Goal: Register for event/course

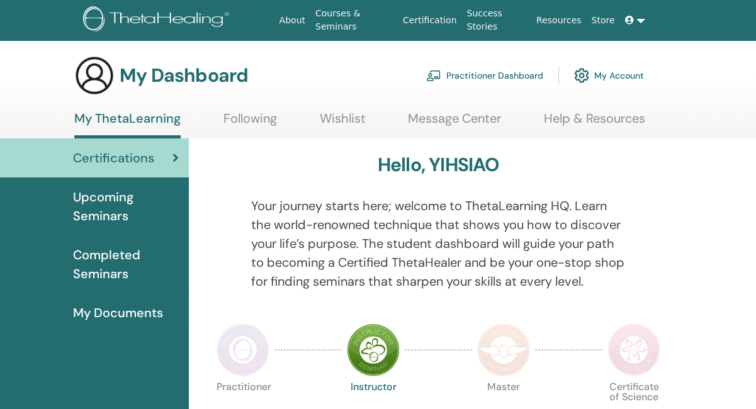
click at [125, 255] on span "Completed Seminars" at bounding box center [126, 265] width 106 height 38
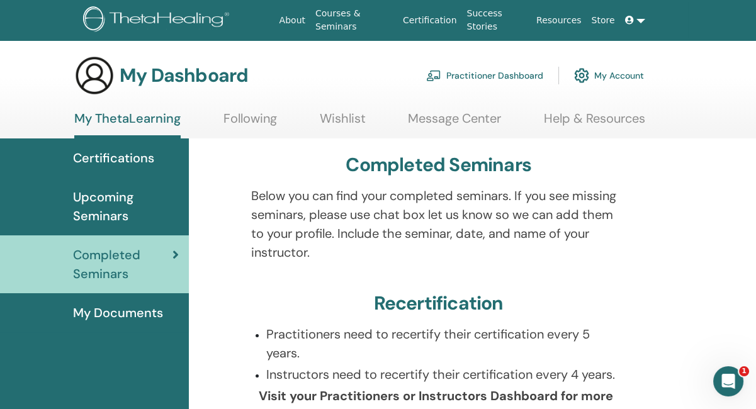
click at [141, 159] on span "Certifications" at bounding box center [113, 158] width 81 height 19
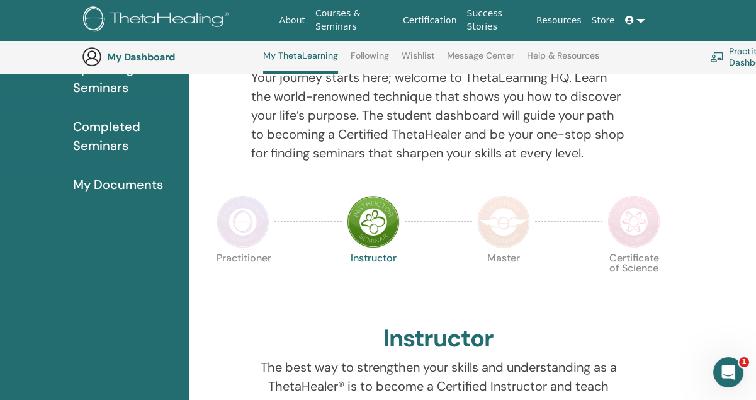
scroll to position [96, 0]
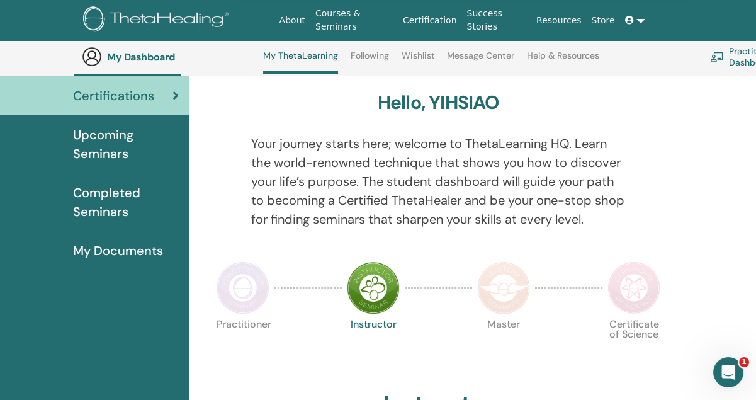
click at [116, 144] on span "Upcoming Seminars" at bounding box center [126, 144] width 106 height 38
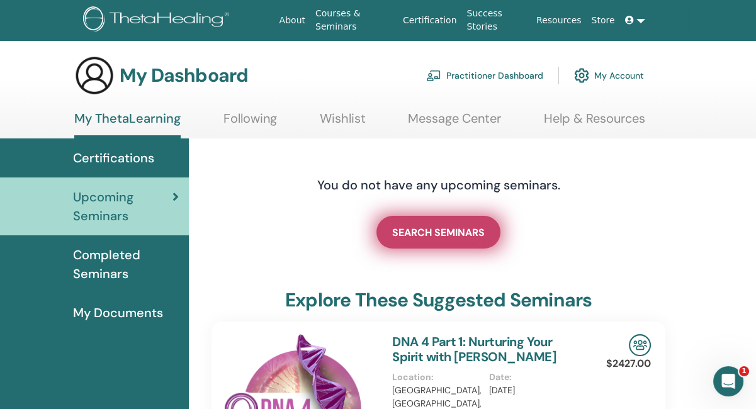
click at [461, 240] on link "SEARCH SEMINARS" at bounding box center [438, 232] width 124 height 33
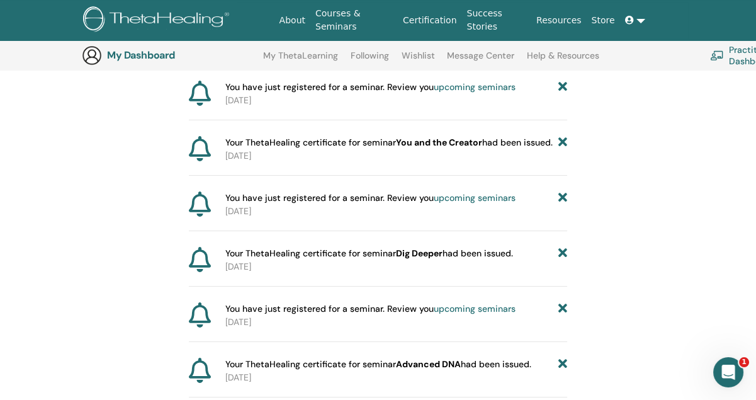
scroll to position [282, 0]
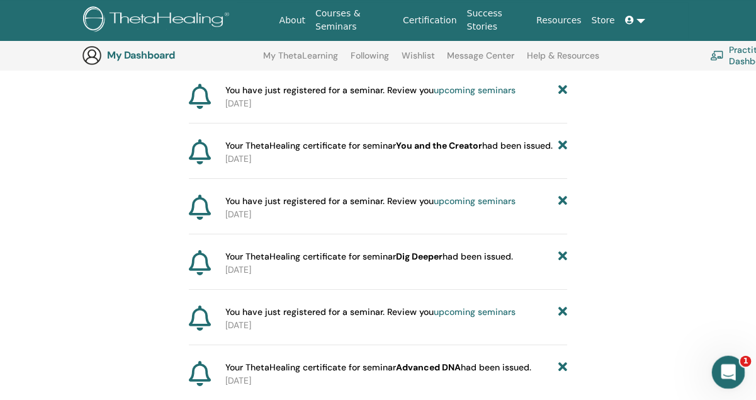
click at [730, 375] on icon "Open Intercom Messenger" at bounding box center [726, 370] width 21 height 21
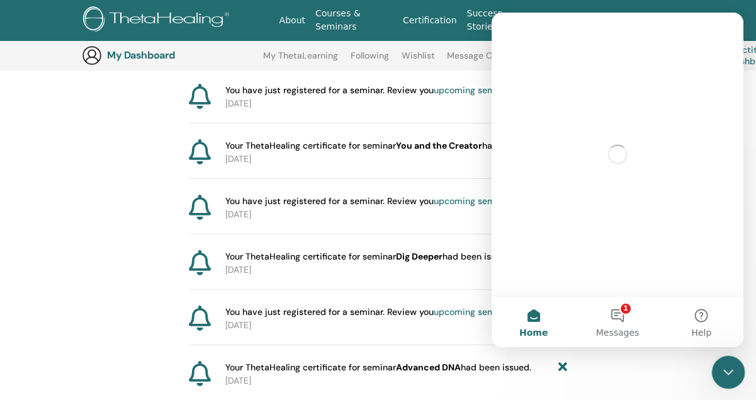
scroll to position [0, 0]
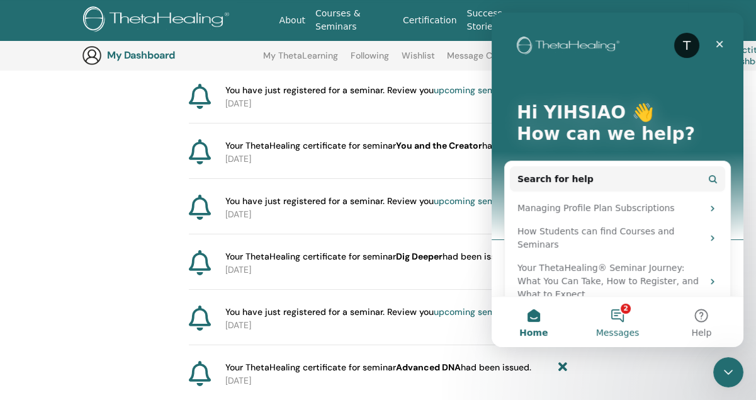
click at [621, 312] on button "2 Messages" at bounding box center [617, 321] width 84 height 50
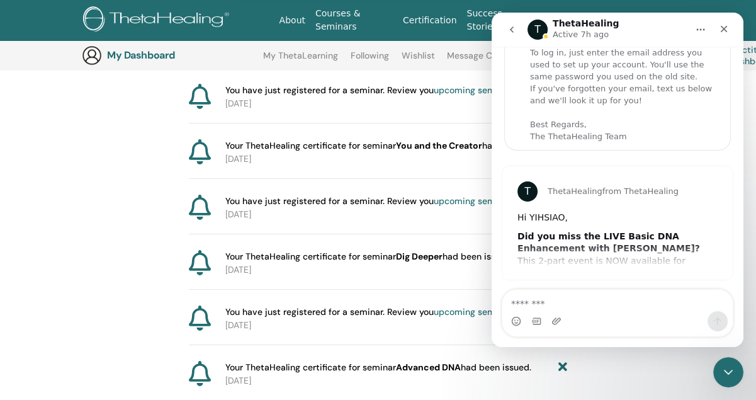
scroll to position [96, 0]
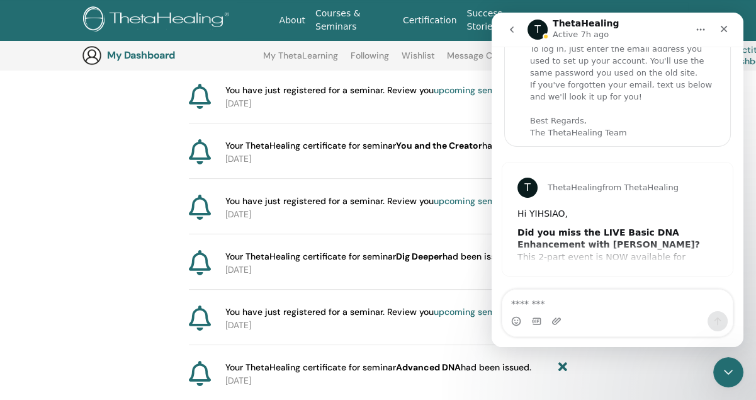
click at [641, 241] on div "T ThetaHealing from ThetaHealing Hi YIHSIAO, Did you miss the LIVE Basic DNA En…" at bounding box center [617, 218] width 230 height 113
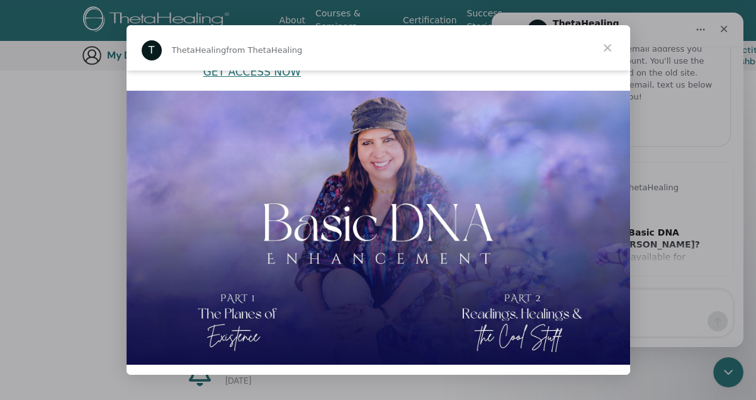
scroll to position [0, 0]
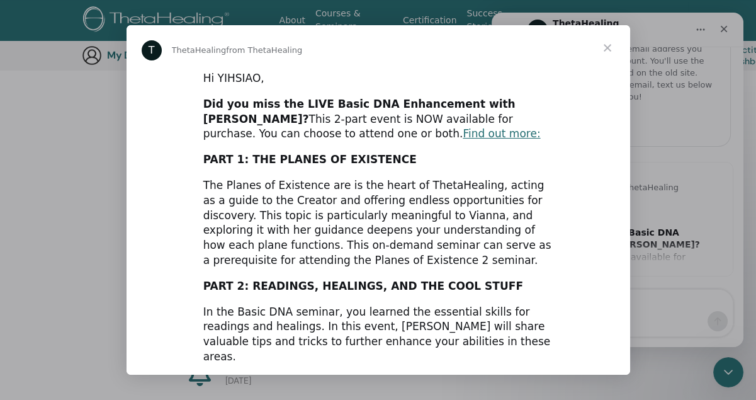
click at [607, 45] on span "Close" at bounding box center [607, 47] width 45 height 45
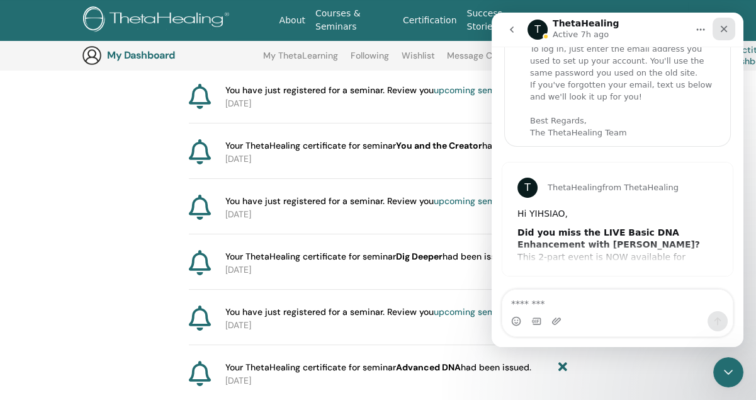
click at [726, 30] on icon "Close" at bounding box center [724, 29] width 10 height 10
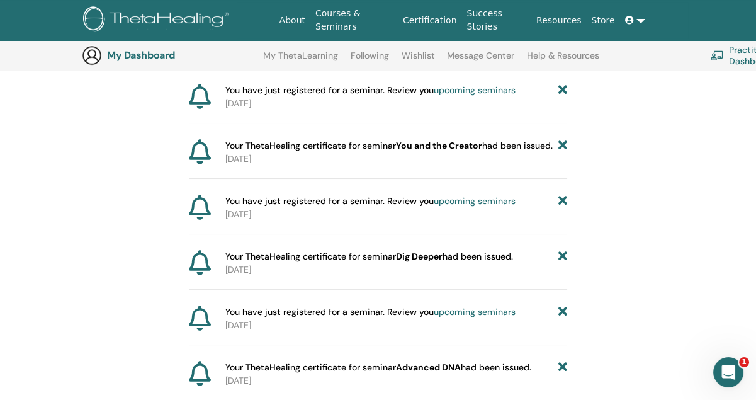
scroll to position [96, 0]
click at [333, 25] on link "Courses & Seminars" at bounding box center [354, 20] width 88 height 37
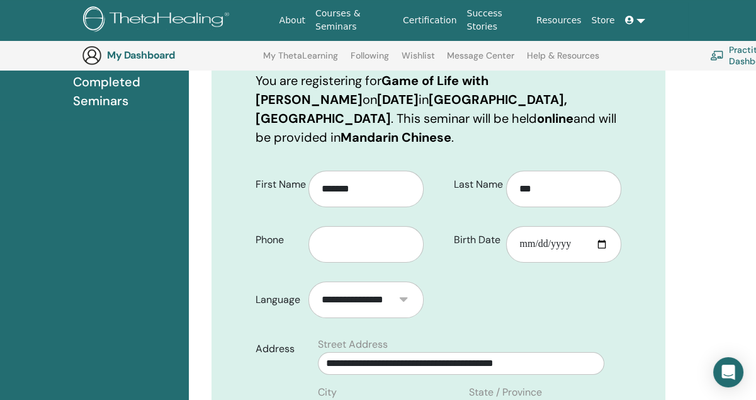
scroll to position [219, 0]
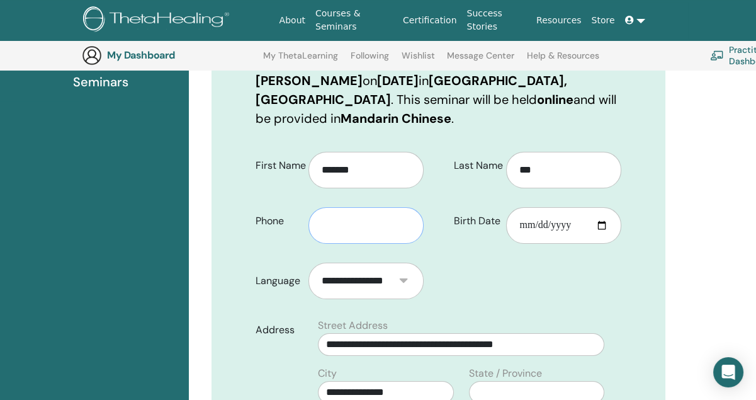
click at [380, 215] on input "text" at bounding box center [365, 225] width 115 height 37
type input "**********"
click at [564, 207] on input "Birth Date" at bounding box center [563, 225] width 115 height 37
click at [598, 207] on input "Birth Date" at bounding box center [563, 225] width 115 height 37
type input "**********"
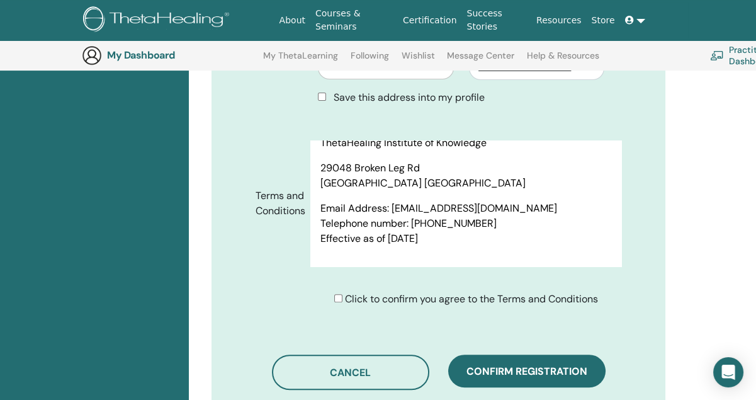
scroll to position [660, 0]
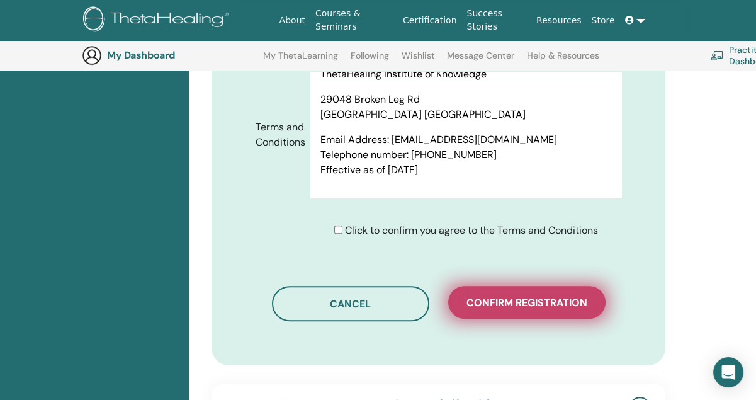
click at [553, 296] on span "Confirm registration" at bounding box center [526, 302] width 121 height 13
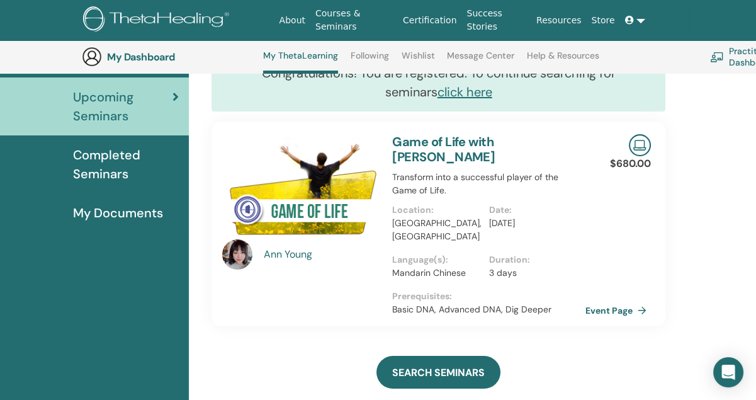
scroll to position [115, 0]
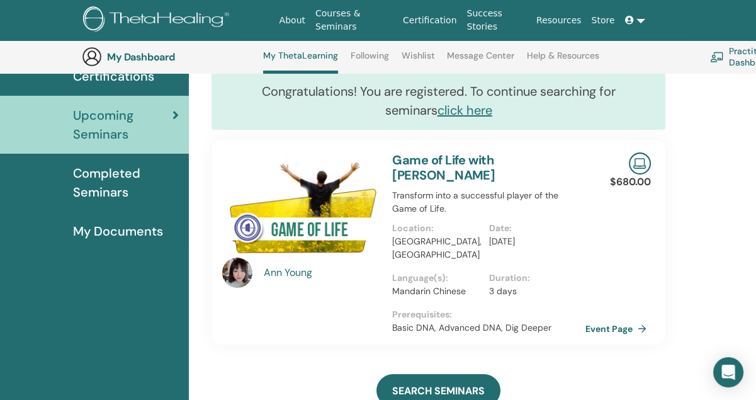
click at [243, 263] on img at bounding box center [237, 272] width 30 height 30
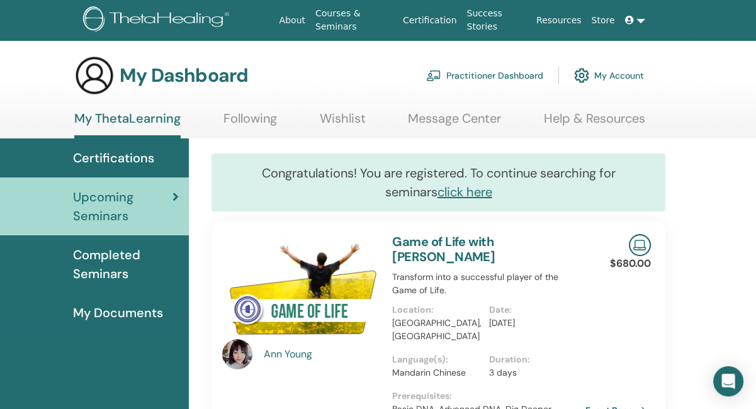
click at [226, 351] on img at bounding box center [237, 354] width 30 height 30
click at [287, 354] on div "Ann Young" at bounding box center [322, 354] width 116 height 15
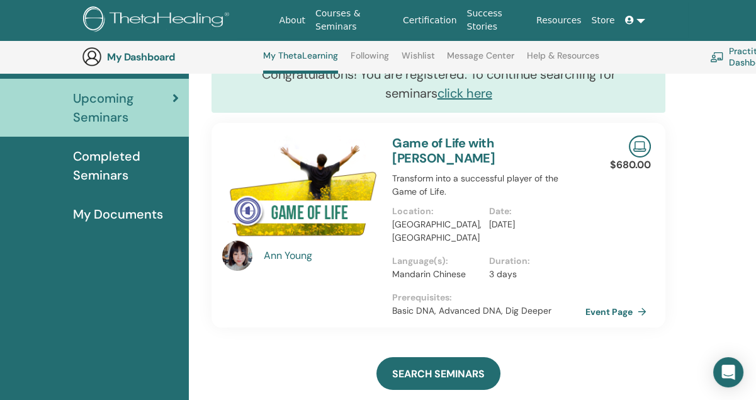
scroll to position [115, 0]
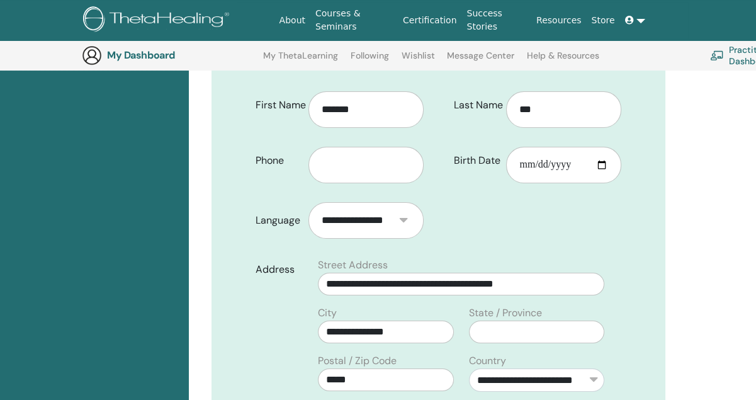
scroll to position [282, 0]
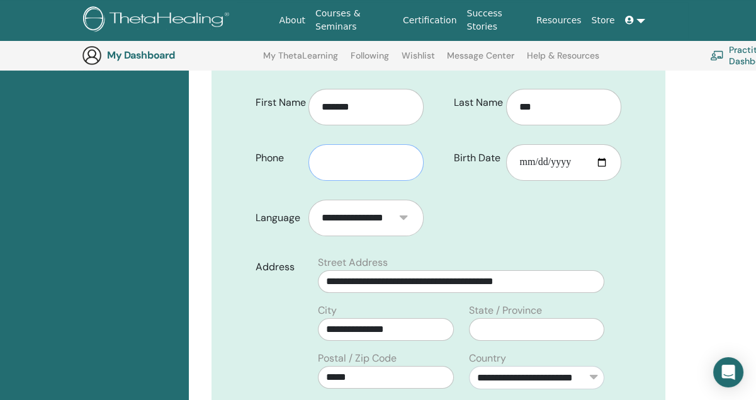
click at [363, 144] on input "text" at bounding box center [365, 162] width 115 height 37
type input "**********"
click at [601, 144] on input "Birth Date" at bounding box center [563, 162] width 115 height 37
type input "**********"
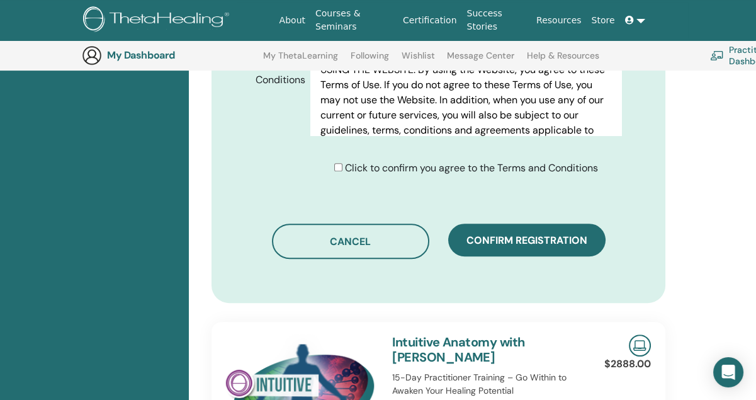
scroll to position [723, 0]
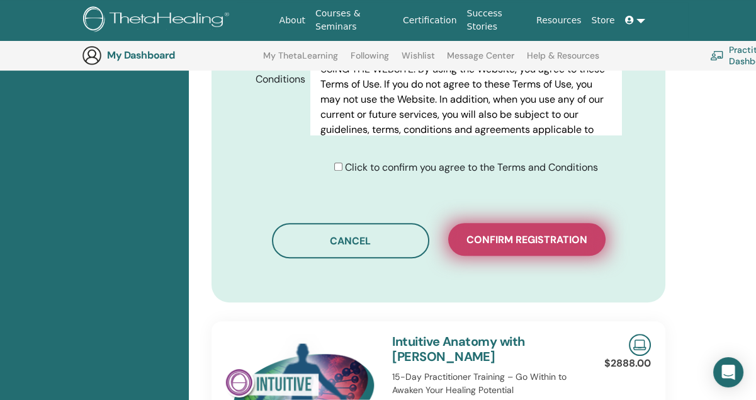
click at [491, 233] on span "Confirm registration" at bounding box center [526, 239] width 121 height 13
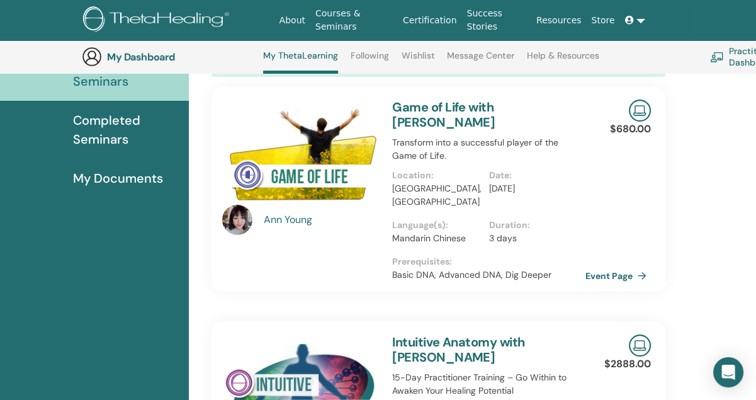
scroll to position [159, 0]
